Goal: Transaction & Acquisition: Book appointment/travel/reservation

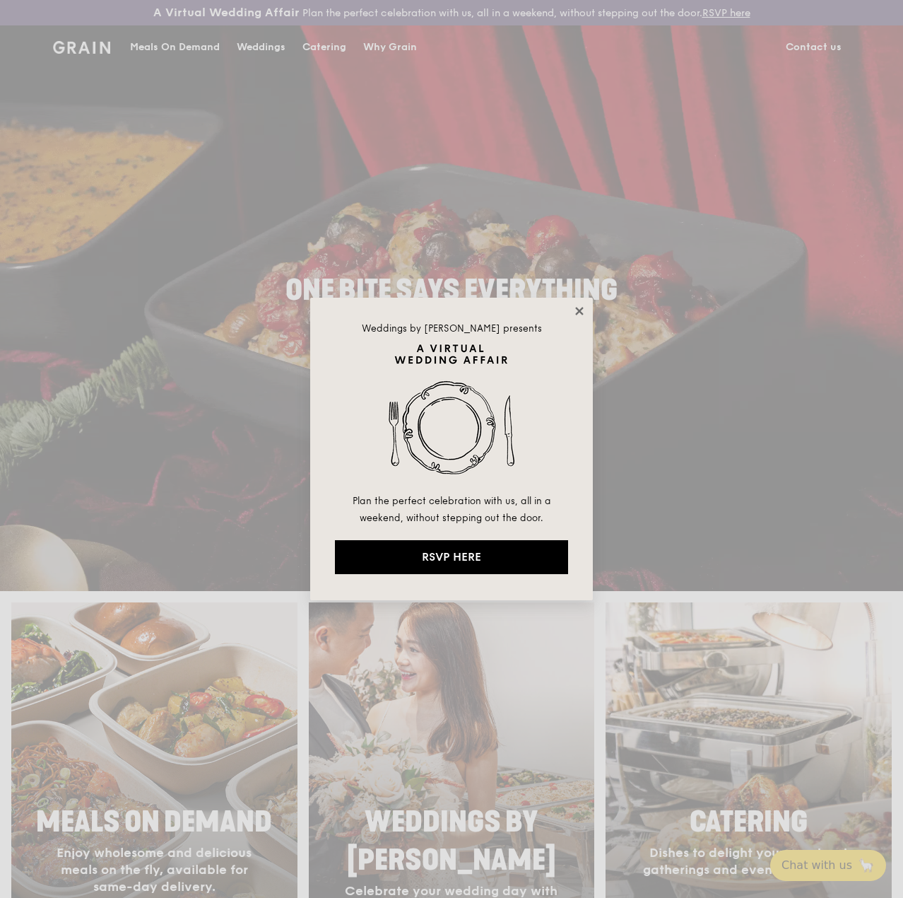
click at [585, 308] on icon at bounding box center [579, 311] width 13 height 13
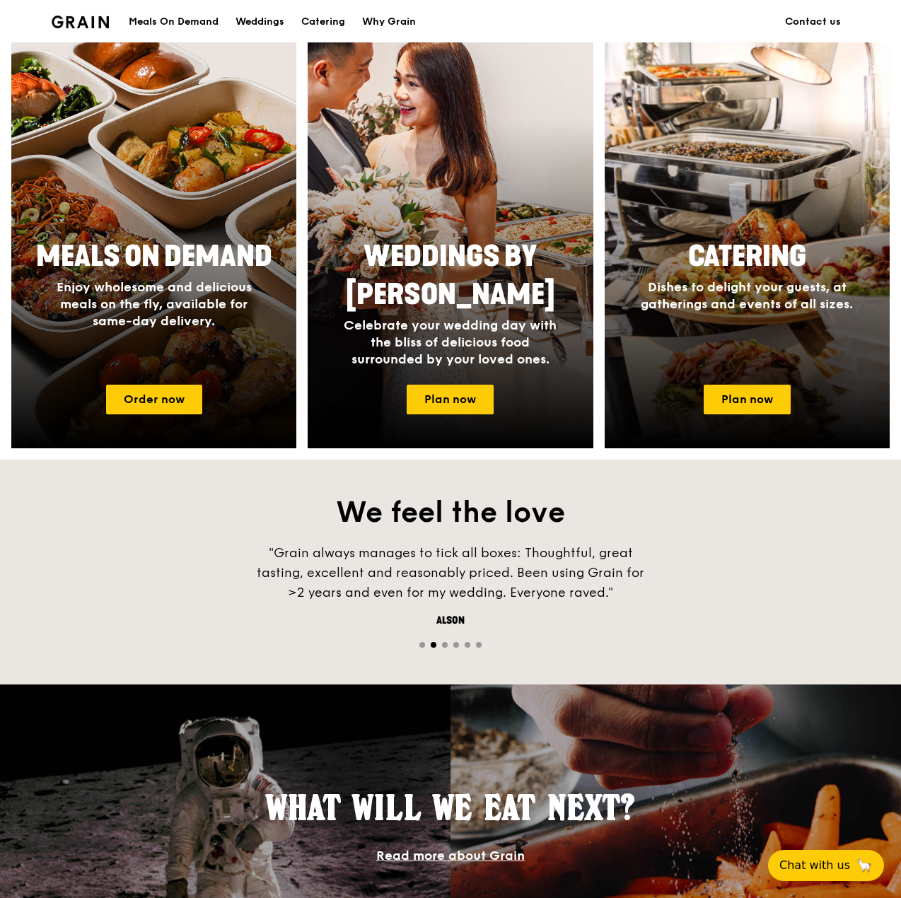
scroll to position [848, 0]
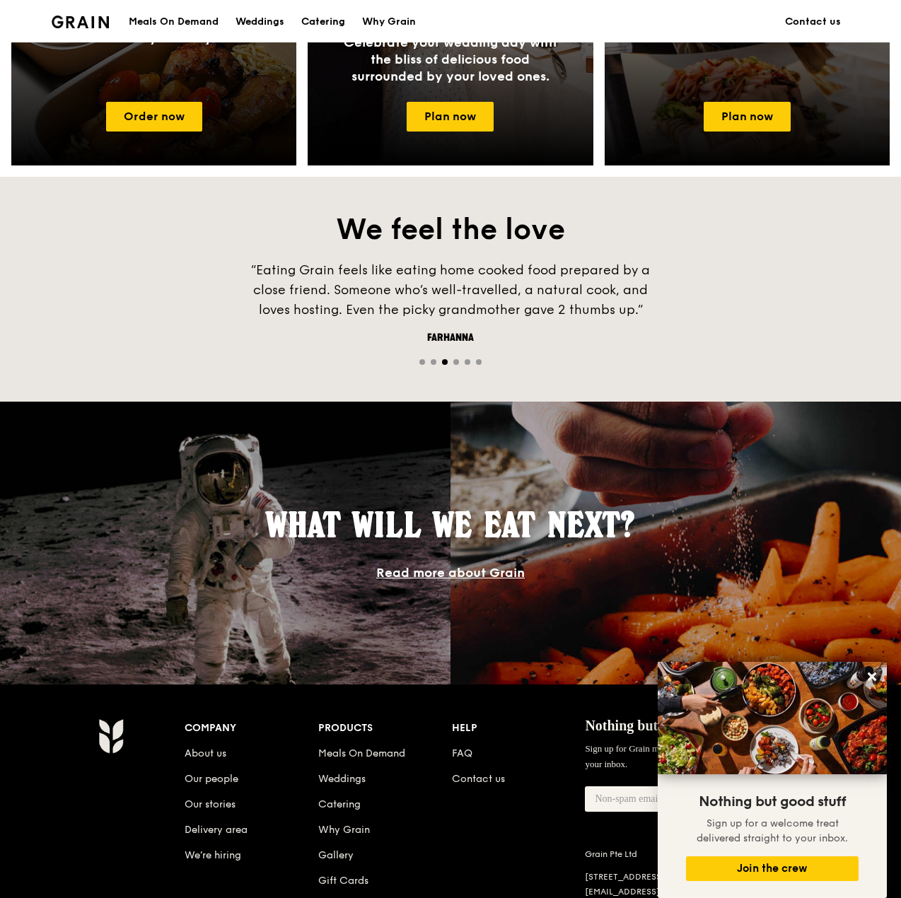
click at [327, 25] on div "Catering" at bounding box center [323, 22] width 44 height 42
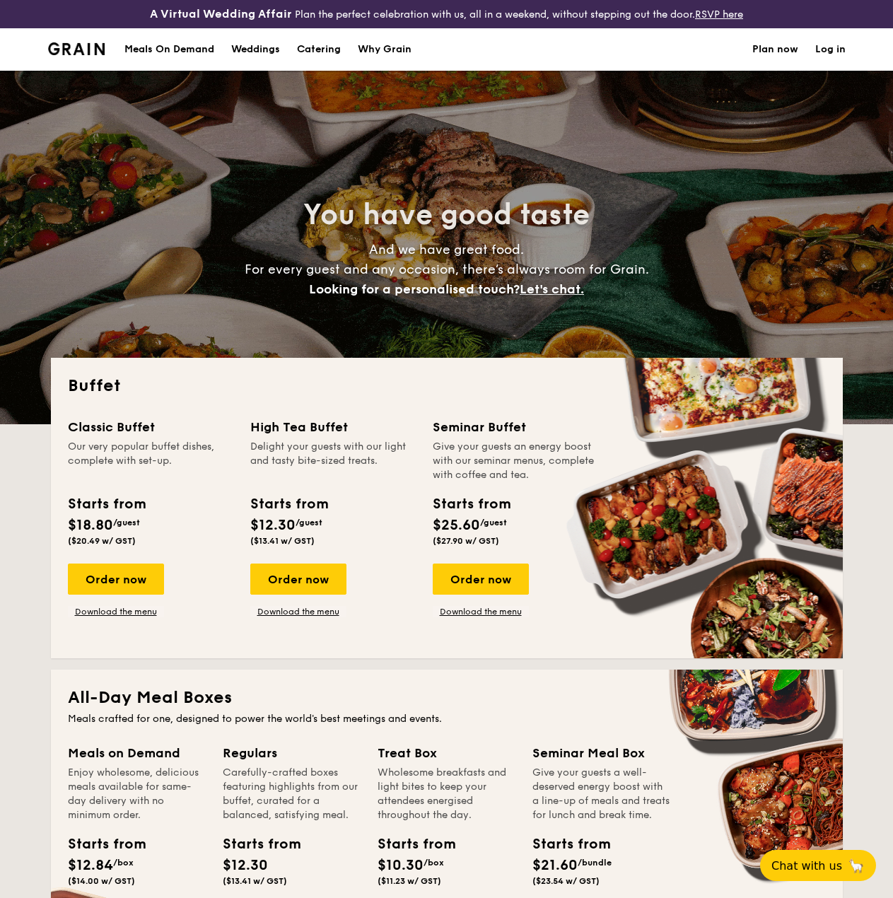
select select
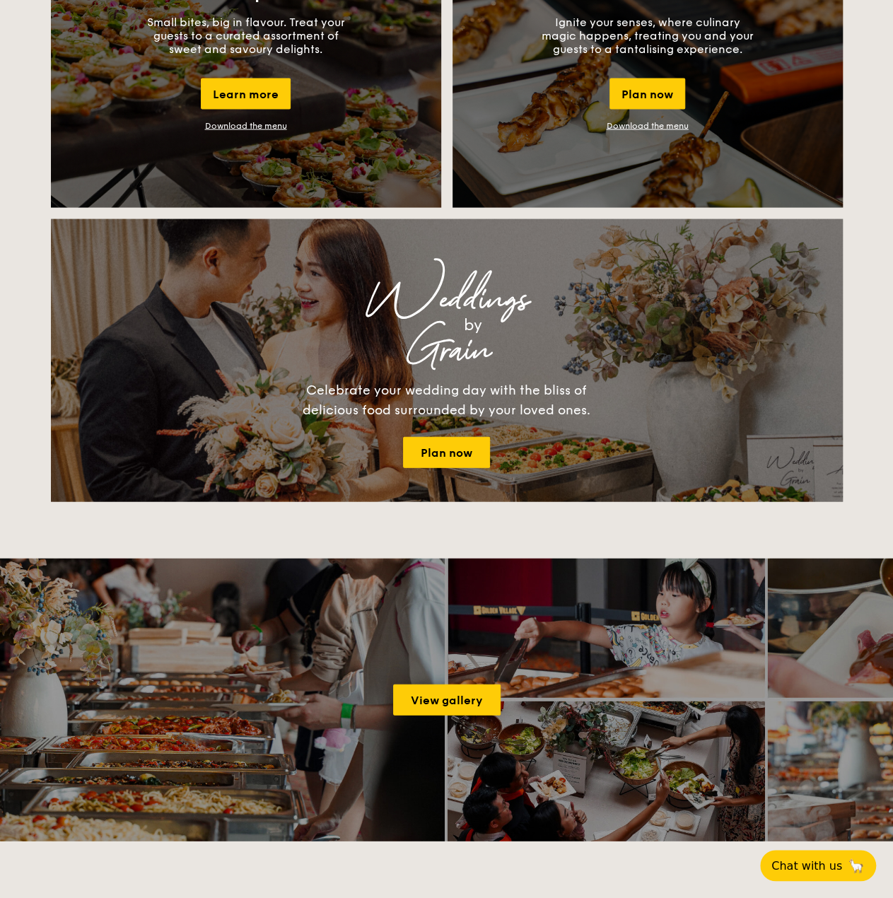
scroll to position [1555, 0]
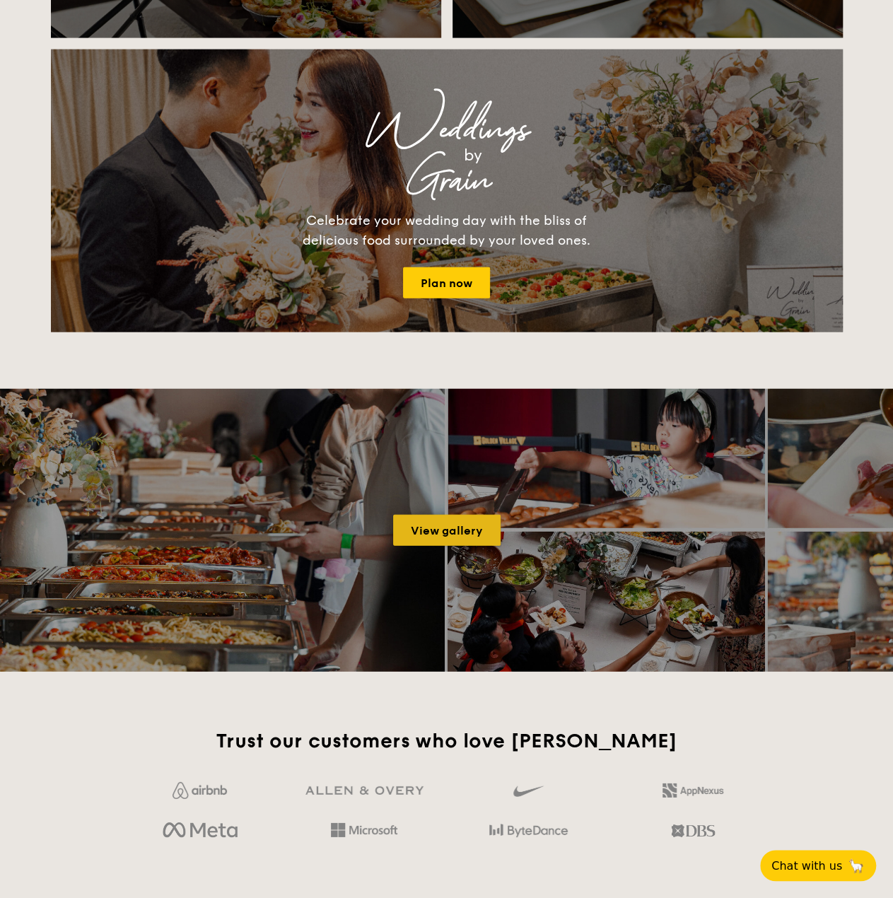
click at [468, 538] on link "View gallery" at bounding box center [446, 530] width 107 height 31
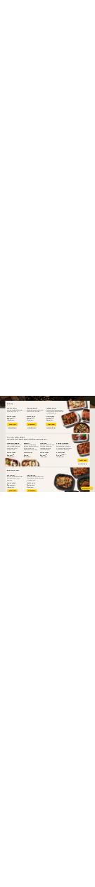
scroll to position [306, 0]
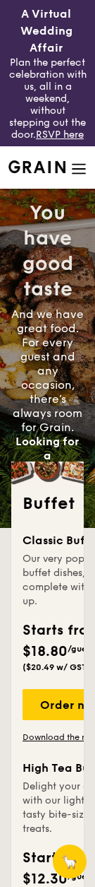
select select
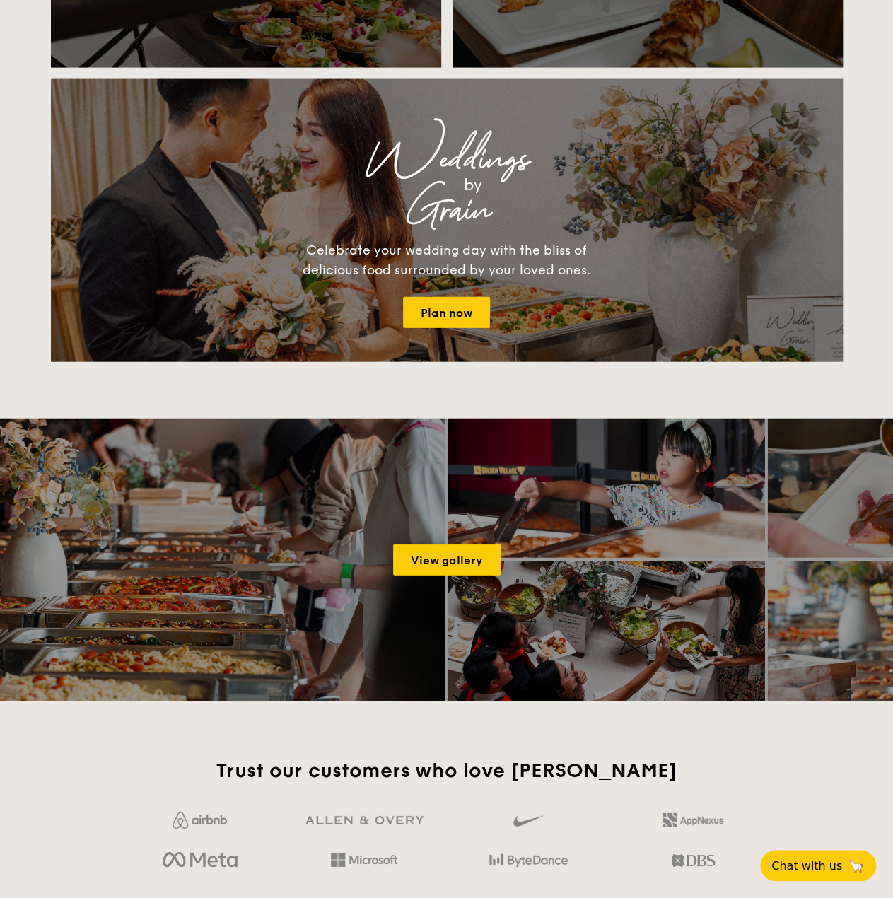
scroll to position [1626, 0]
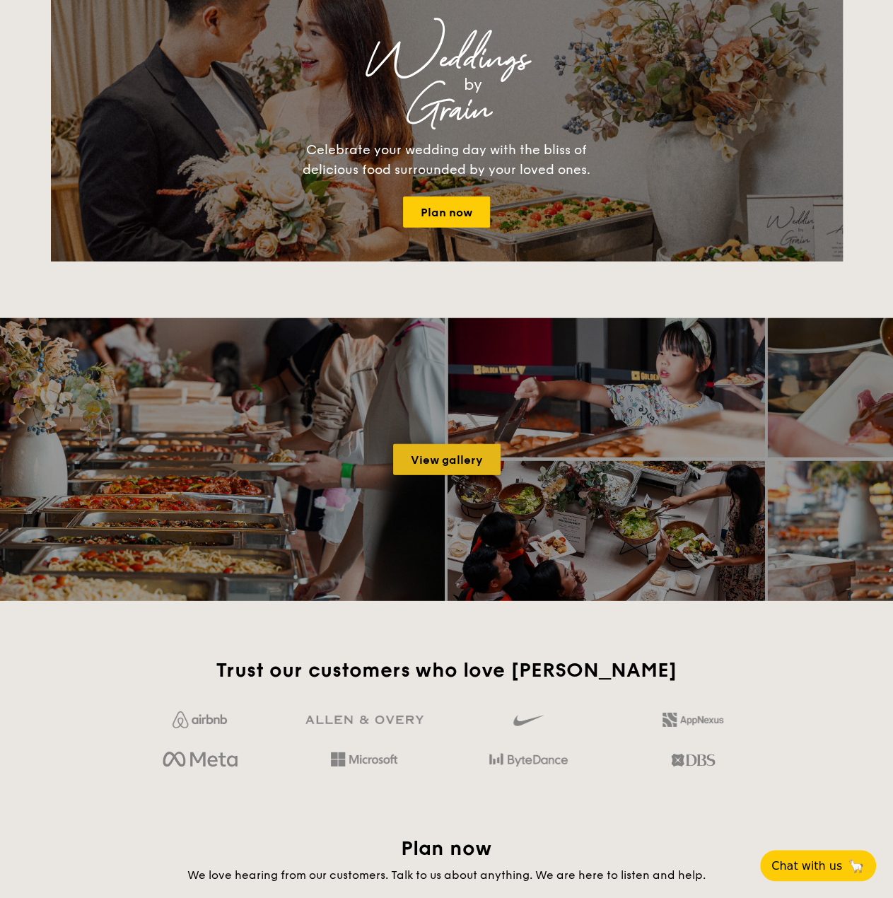
click at [95, 473] on link "View gallery" at bounding box center [446, 459] width 107 height 31
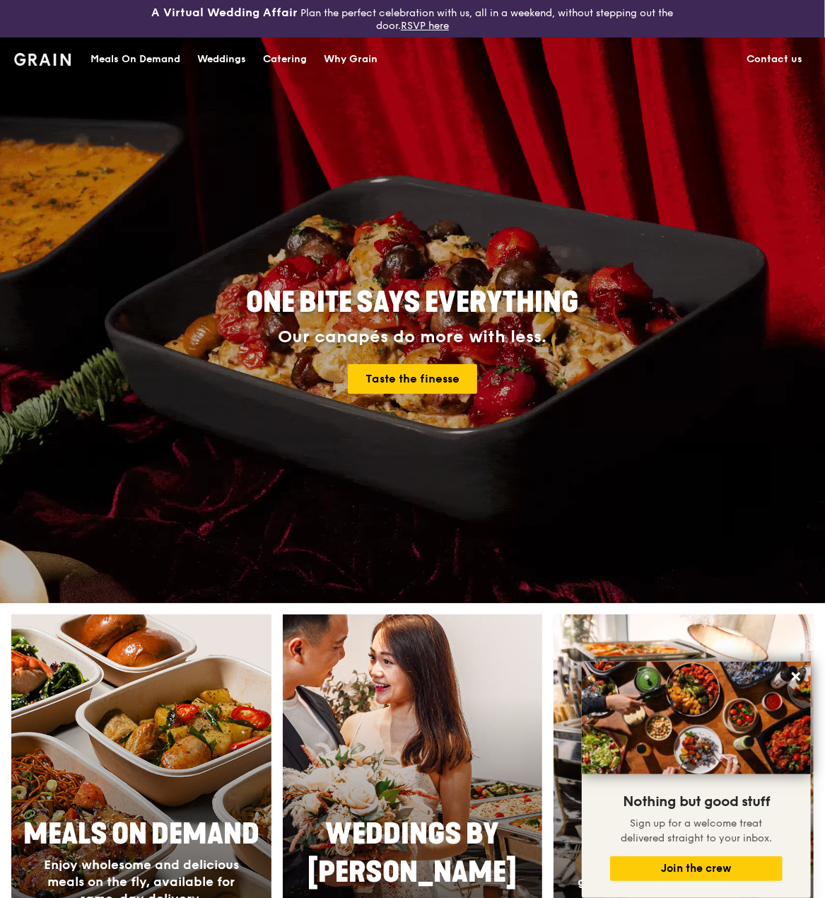
click at [279, 62] on div "Catering" at bounding box center [285, 59] width 44 height 42
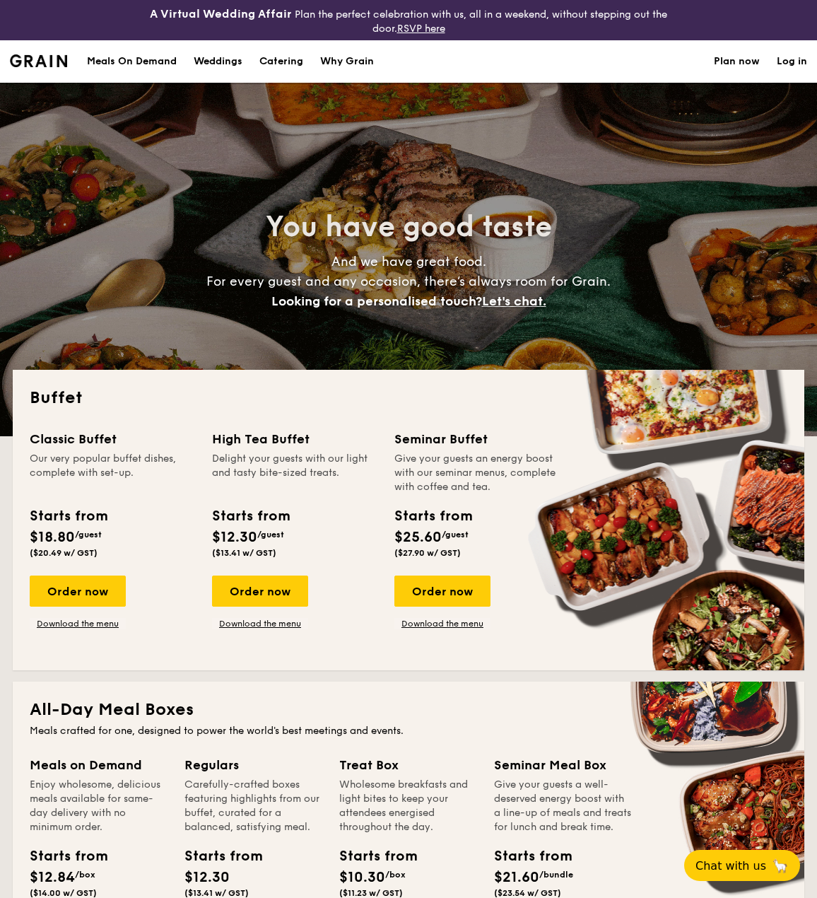
select select
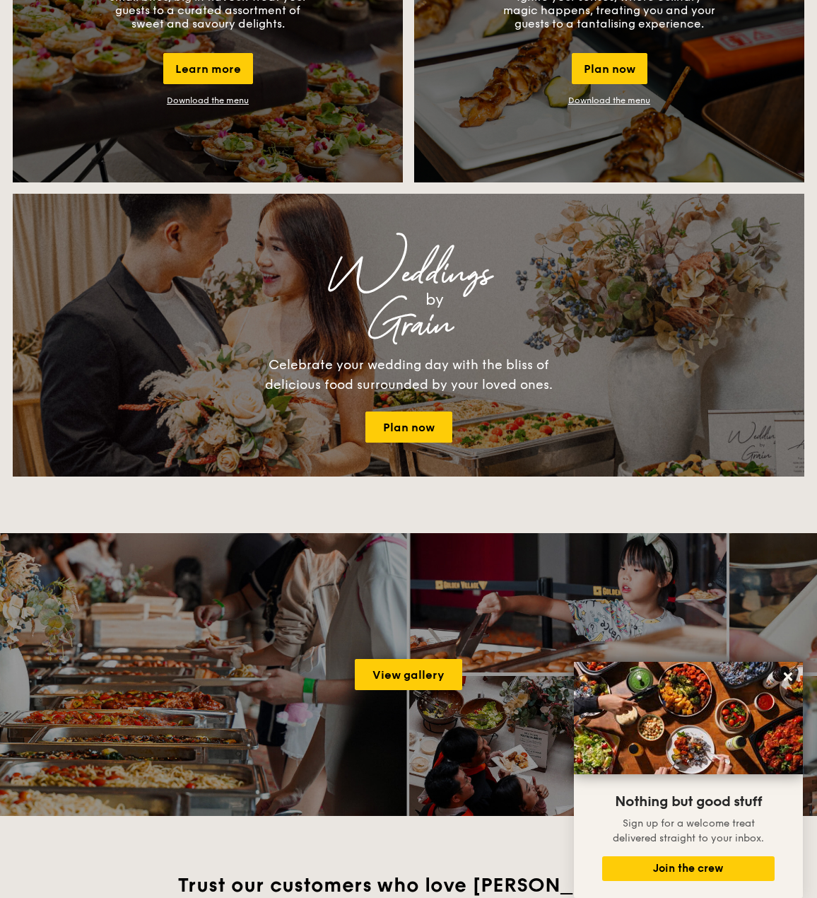
scroll to position [1626, 0]
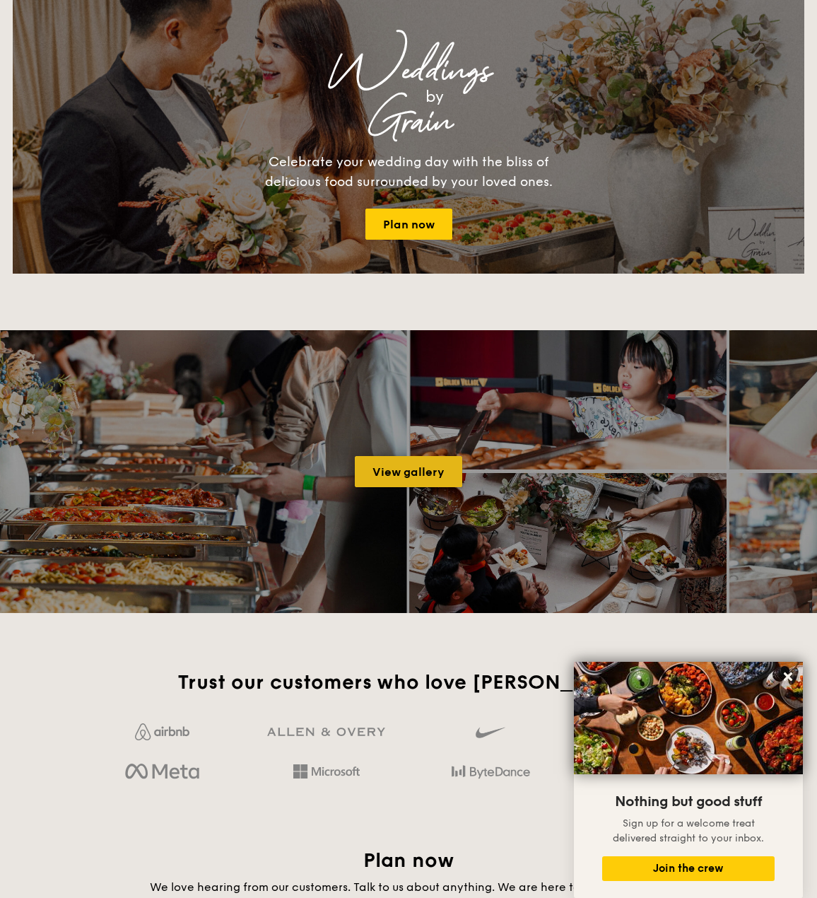
click at [371, 472] on link "View gallery" at bounding box center [408, 471] width 107 height 31
